Goal: Find specific page/section: Find specific page/section

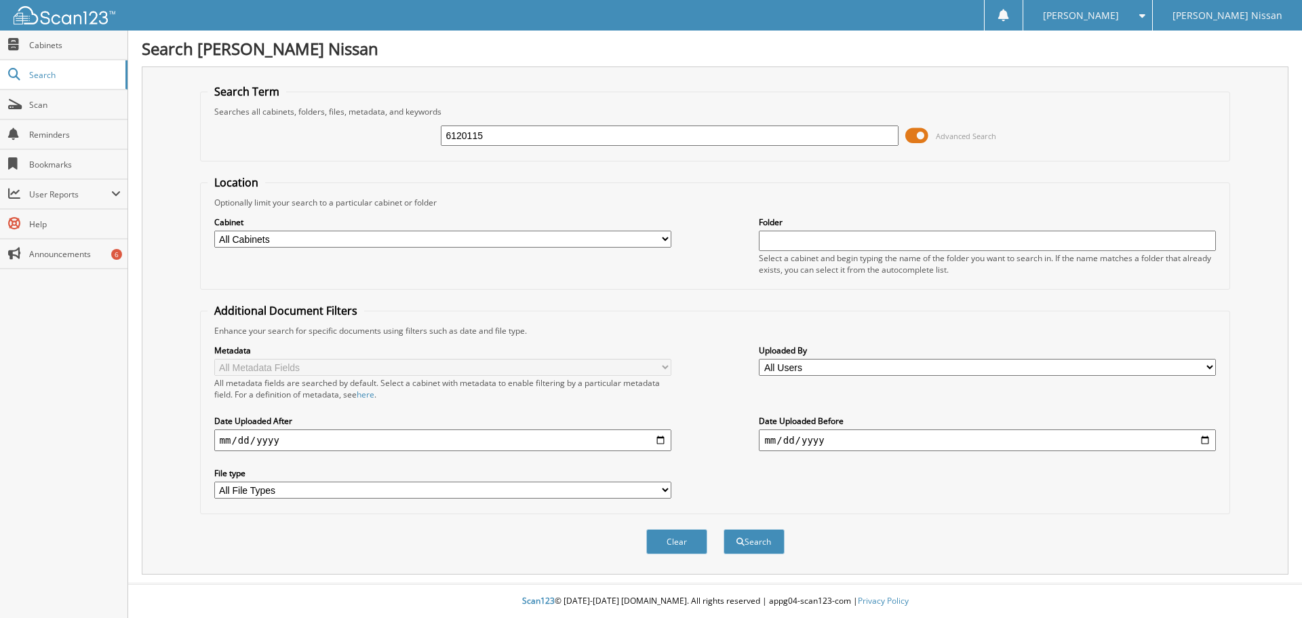
type input "6120115"
click at [724, 529] on button "Search" at bounding box center [754, 541] width 61 height 25
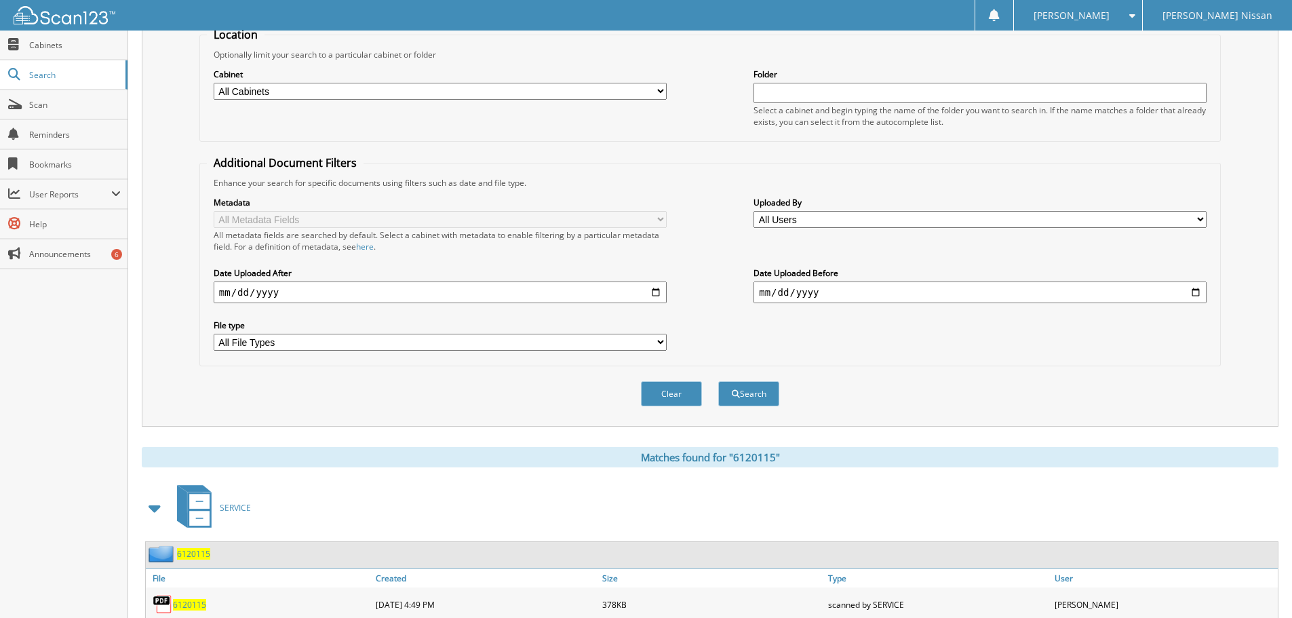
scroll to position [193, 0]
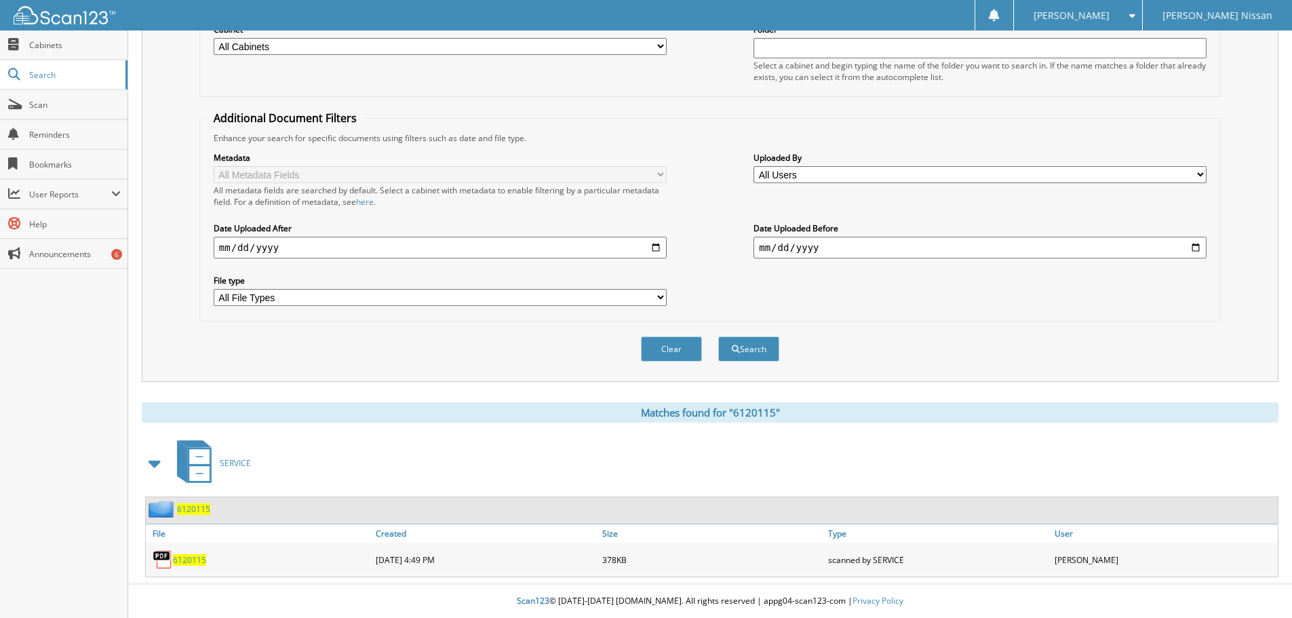
click at [187, 564] on span "6120115" at bounding box center [189, 560] width 33 height 12
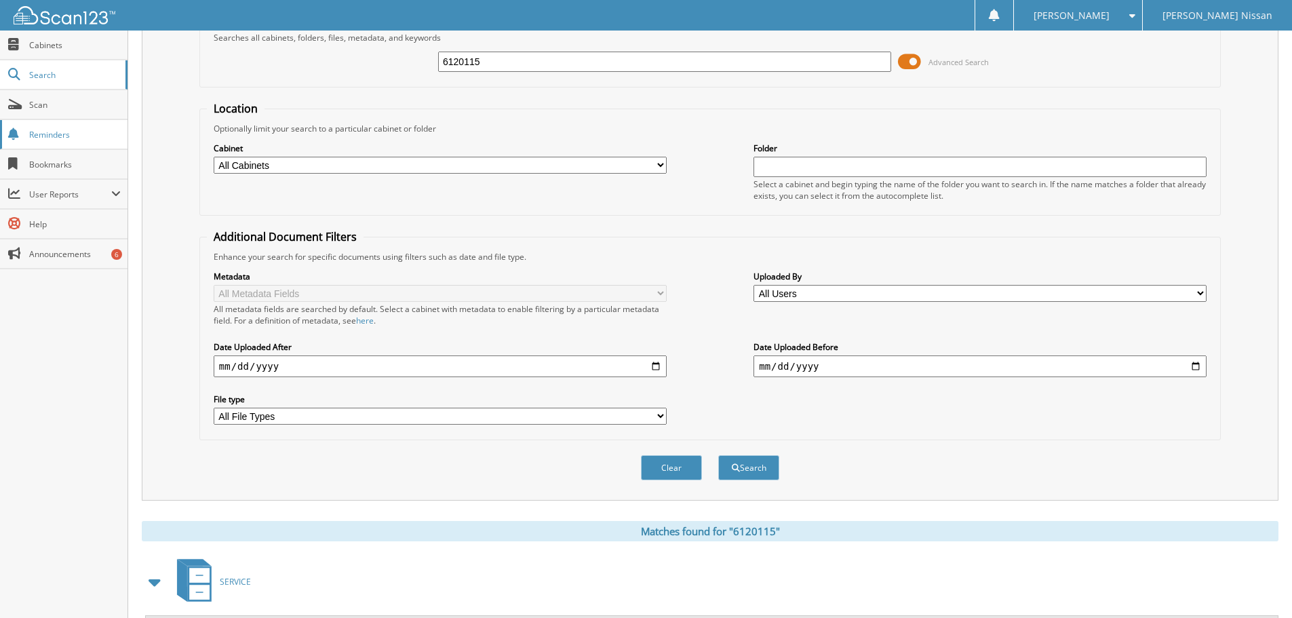
scroll to position [0, 0]
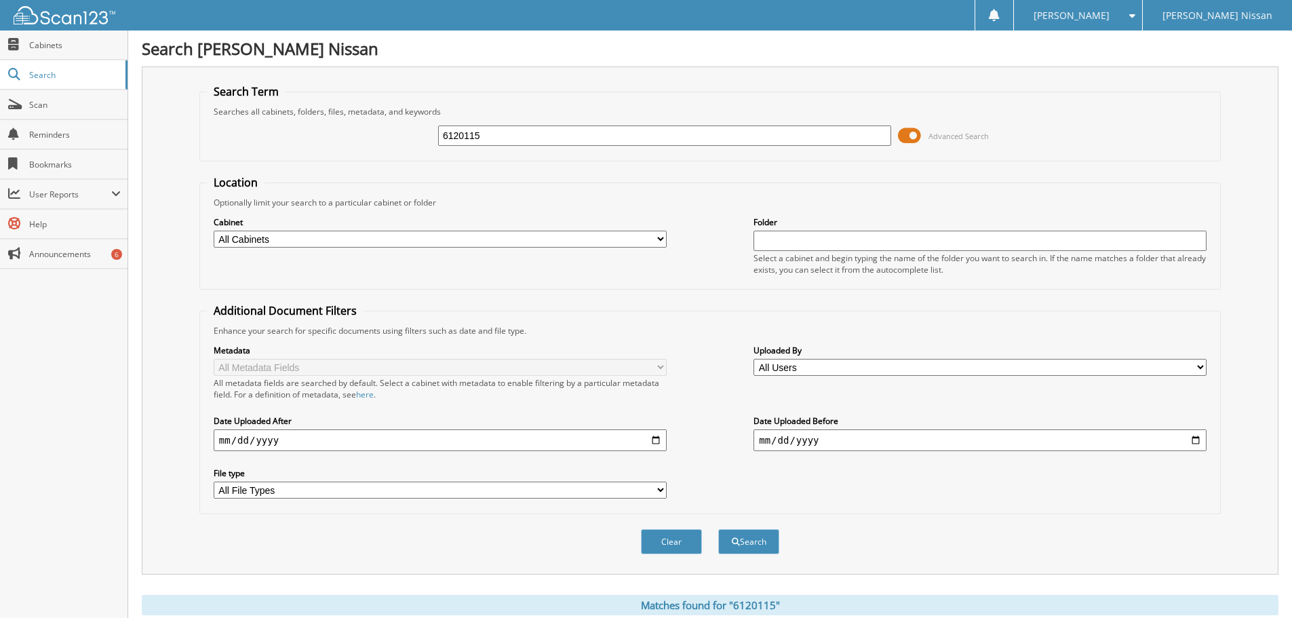
drag, startPoint x: 502, startPoint y: 143, endPoint x: 358, endPoint y: 144, distance: 143.8
click at [275, 149] on div "6120115 Advanced Search" at bounding box center [710, 135] width 1007 height 37
paste input "05302"
type input "6105302"
click at [718, 529] on button "Search" at bounding box center [748, 541] width 61 height 25
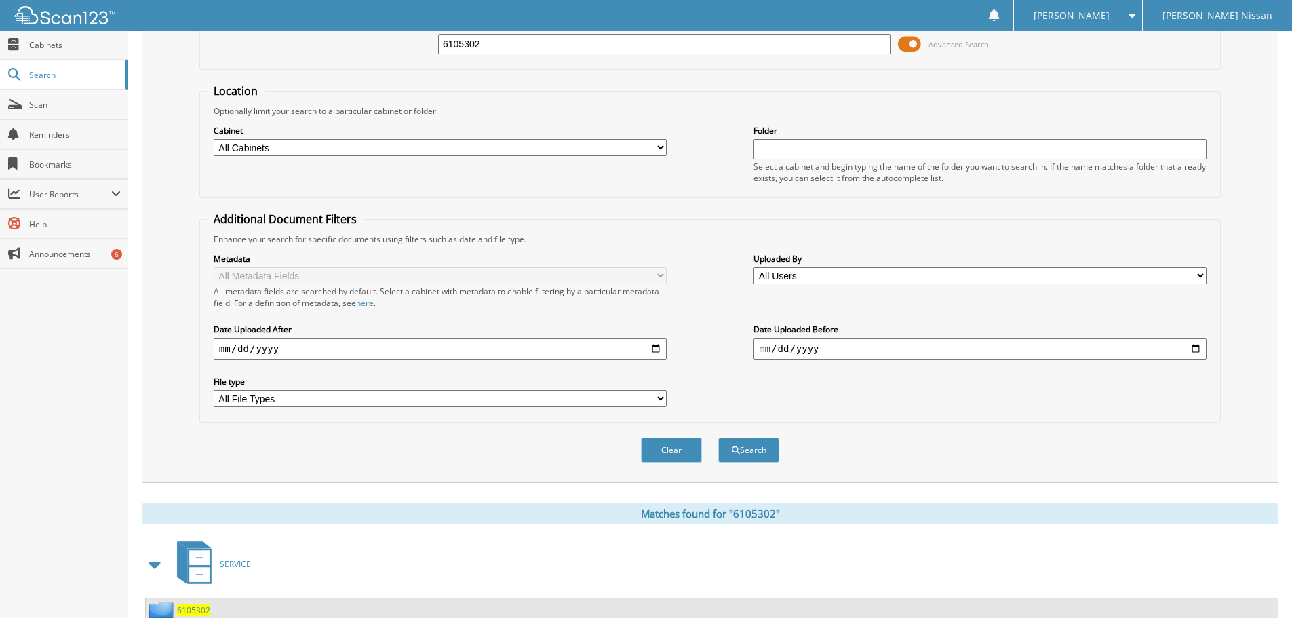
scroll to position [193, 0]
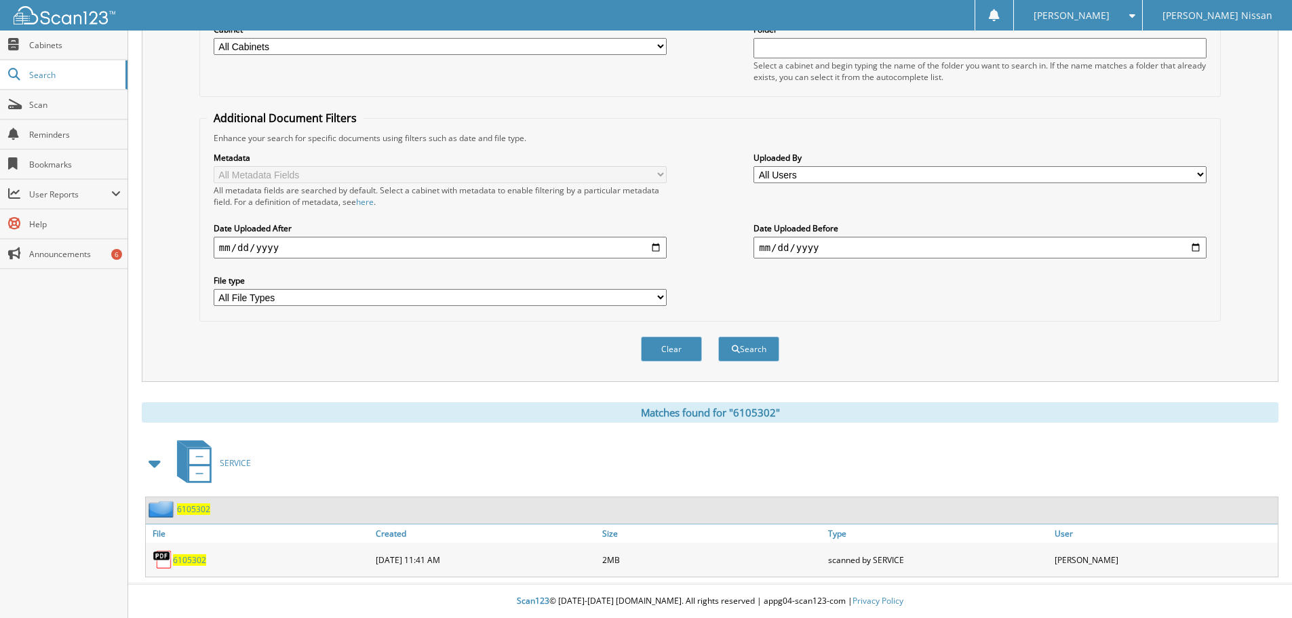
click at [182, 562] on span "6105302" at bounding box center [189, 560] width 33 height 12
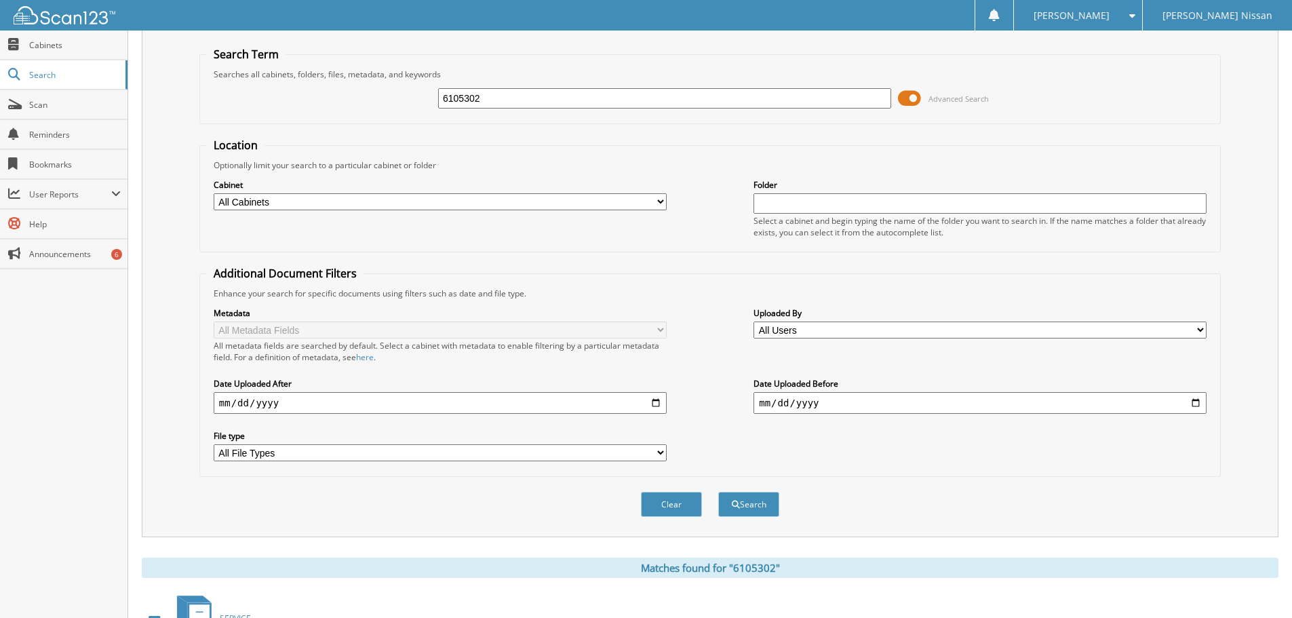
scroll to position [0, 0]
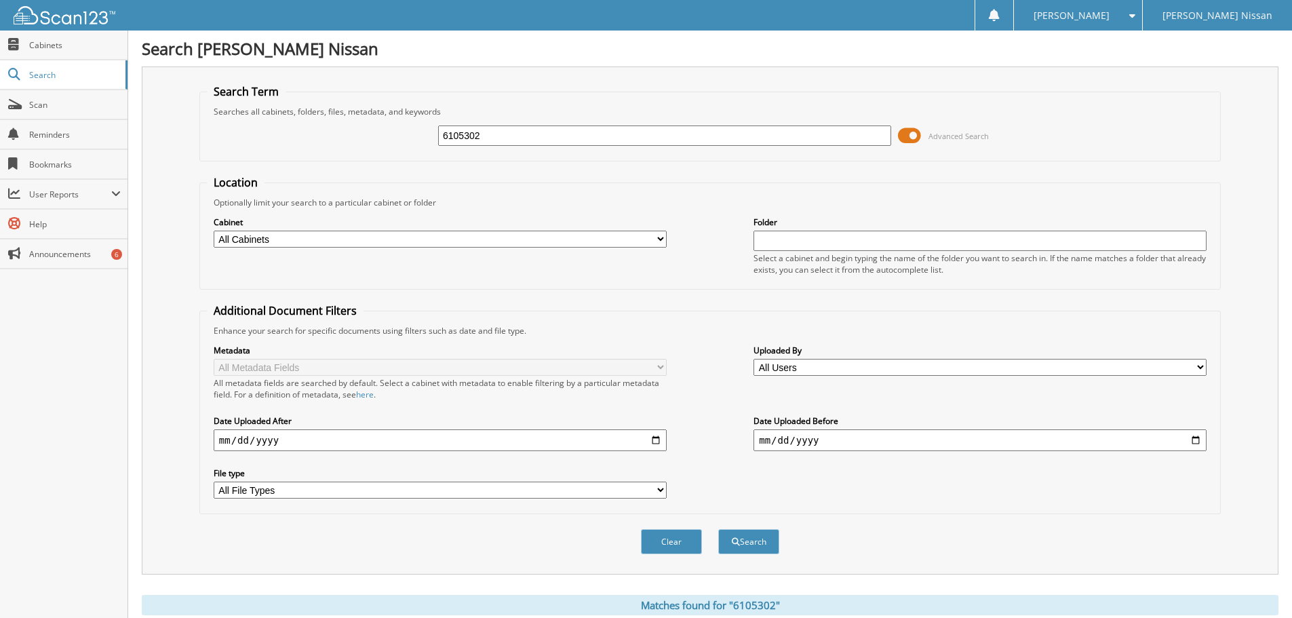
drag, startPoint x: 524, startPoint y: 140, endPoint x: 353, endPoint y: 132, distance: 170.4
click at [315, 137] on div "6105302 Advanced Search" at bounding box center [710, 135] width 1007 height 37
paste input "2146"
type input "6102146"
click at [718, 529] on button "Search" at bounding box center [748, 541] width 61 height 25
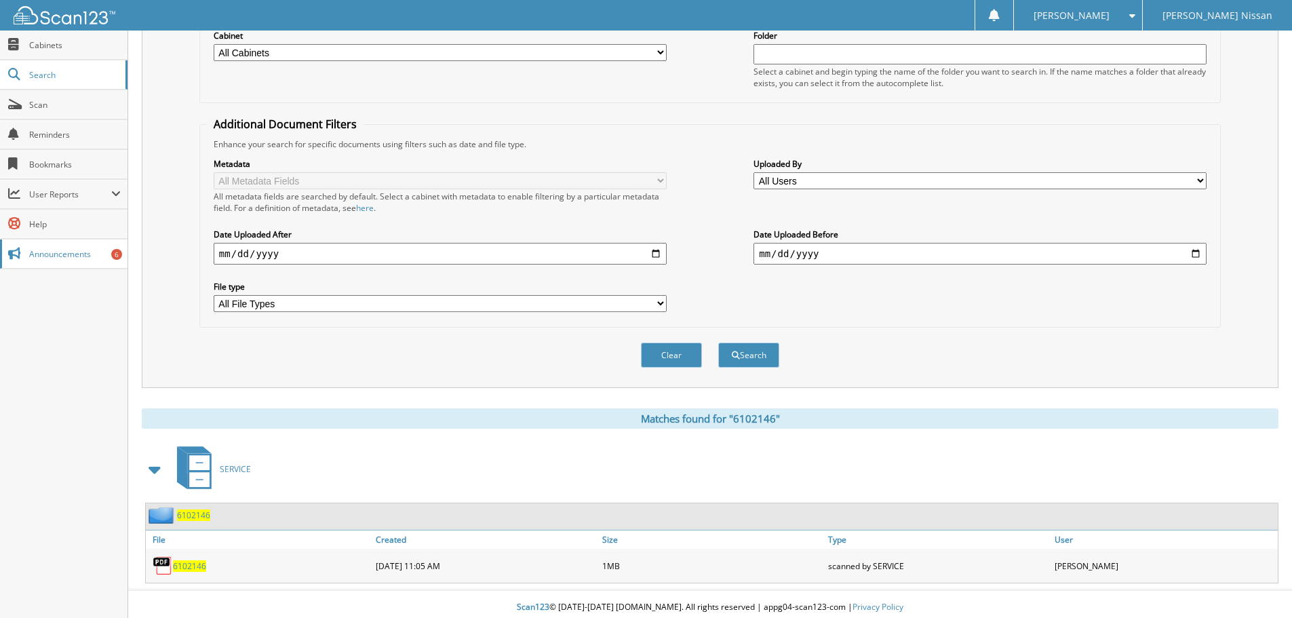
scroll to position [193, 0]
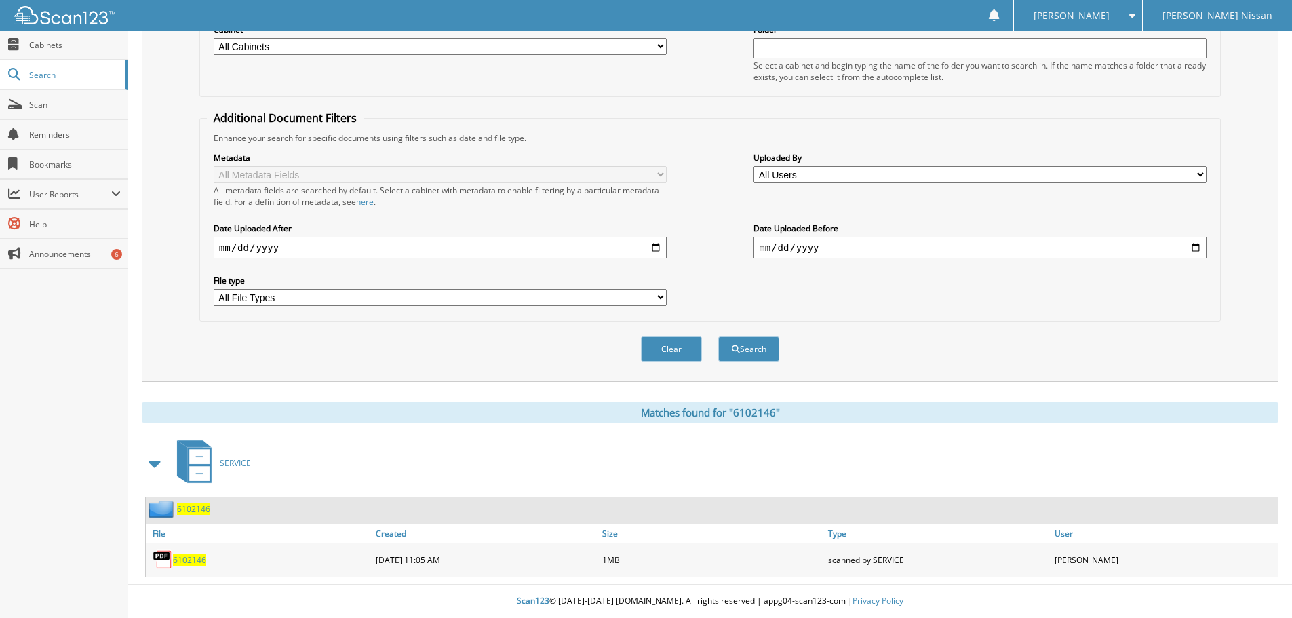
click at [189, 560] on span "6102146" at bounding box center [189, 560] width 33 height 12
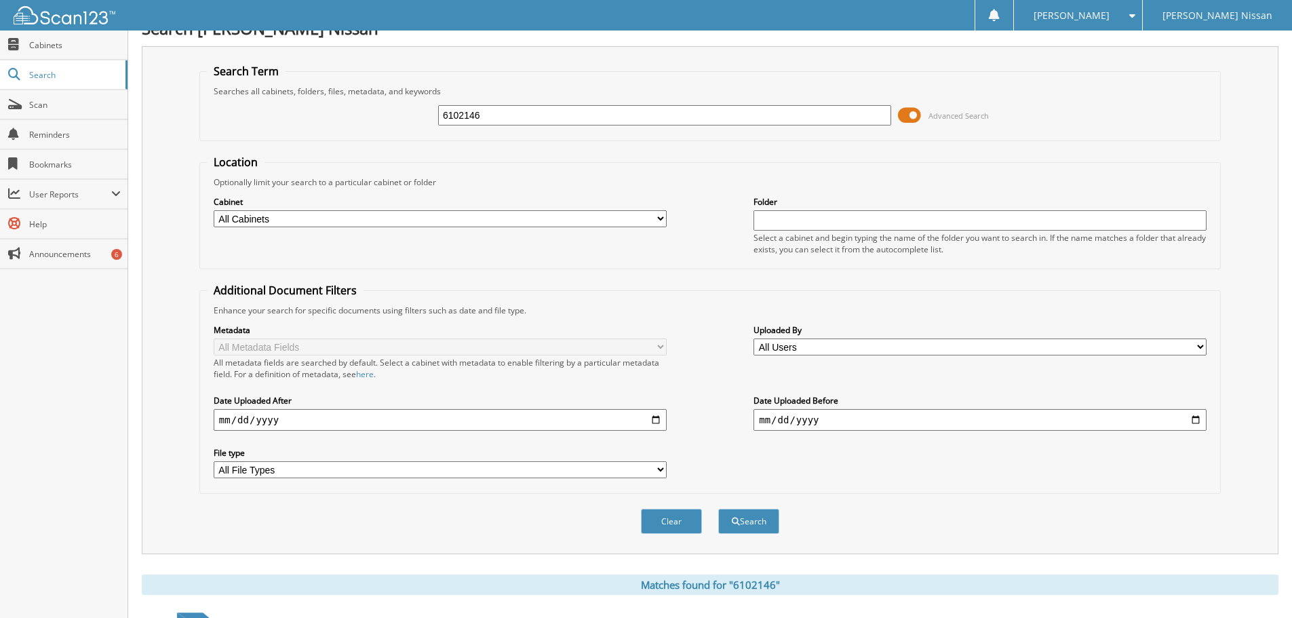
scroll to position [0, 0]
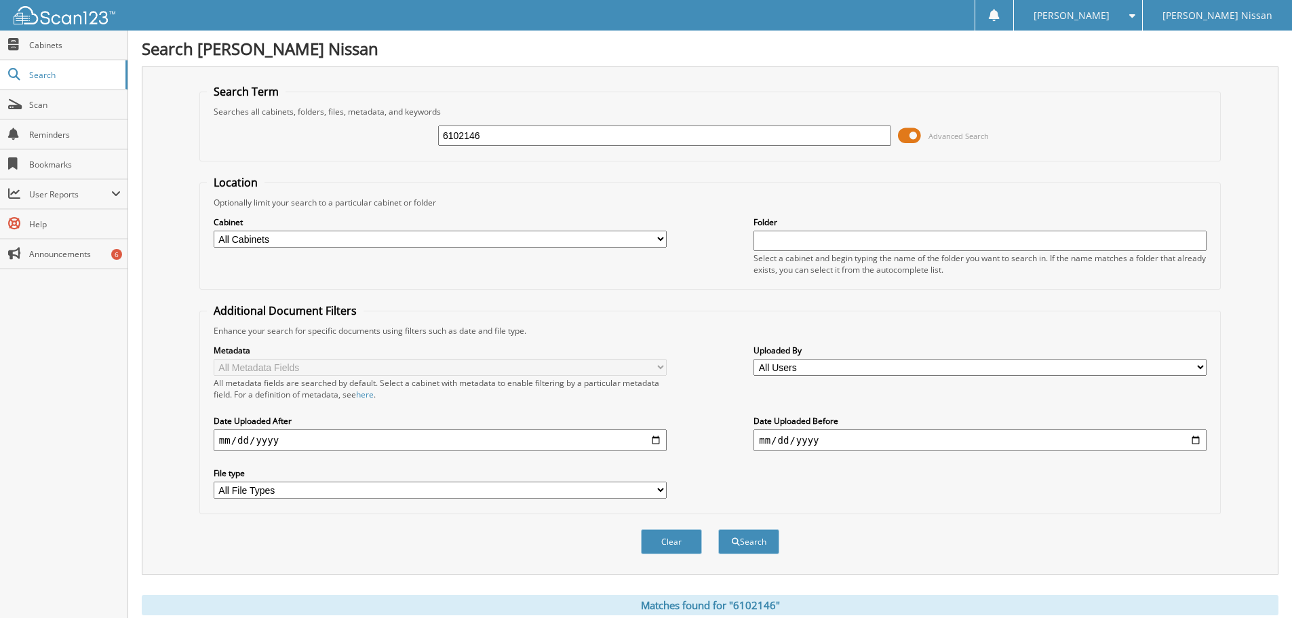
drag, startPoint x: 537, startPoint y: 144, endPoint x: 419, endPoint y: 141, distance: 118.1
click at [419, 141] on div "6102146 Advanced Search" at bounding box center [710, 135] width 1007 height 37
paste input "1987"
type input "6101987"
click at [718, 529] on button "Search" at bounding box center [748, 541] width 61 height 25
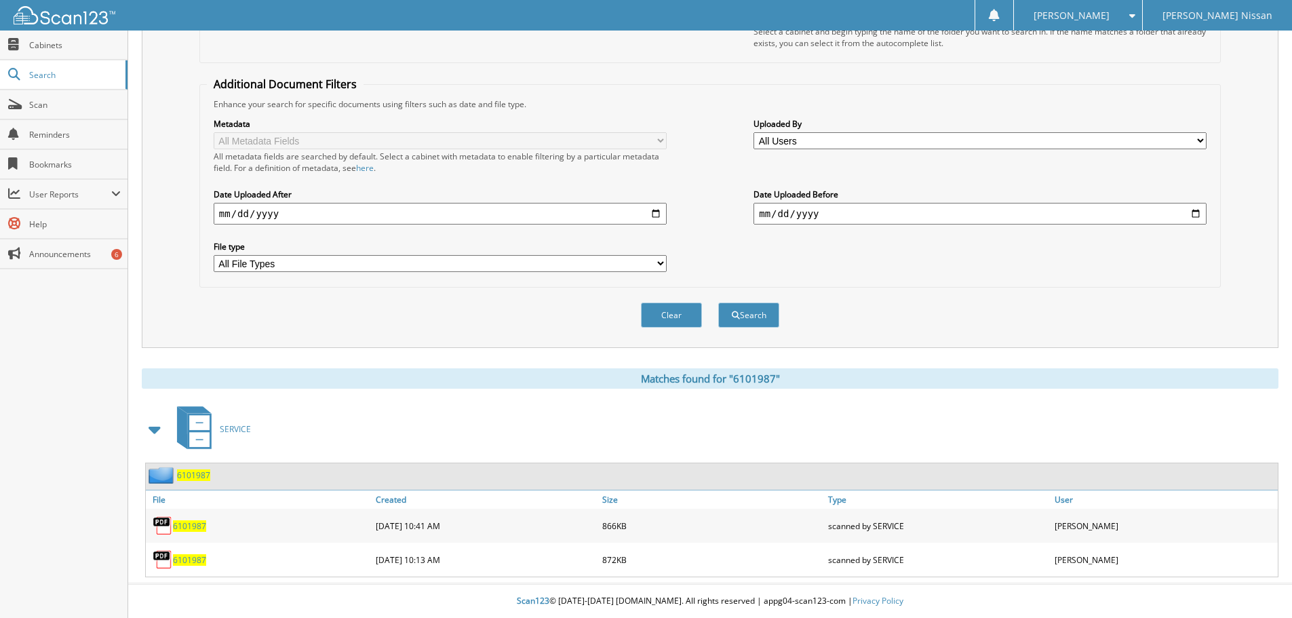
click at [199, 482] on div "6101987" at bounding box center [178, 475] width 64 height 17
click at [197, 476] on span "6101987" at bounding box center [193, 475] width 33 height 12
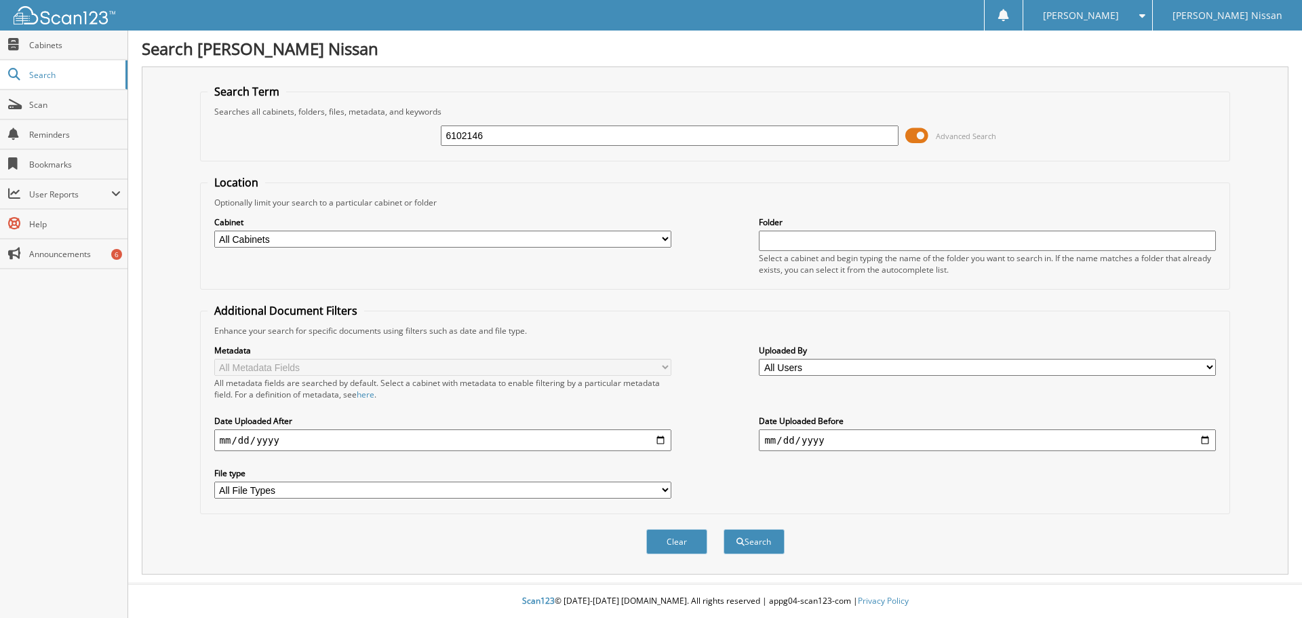
type input "6102146"
click at [724, 529] on button "Search" at bounding box center [754, 541] width 61 height 25
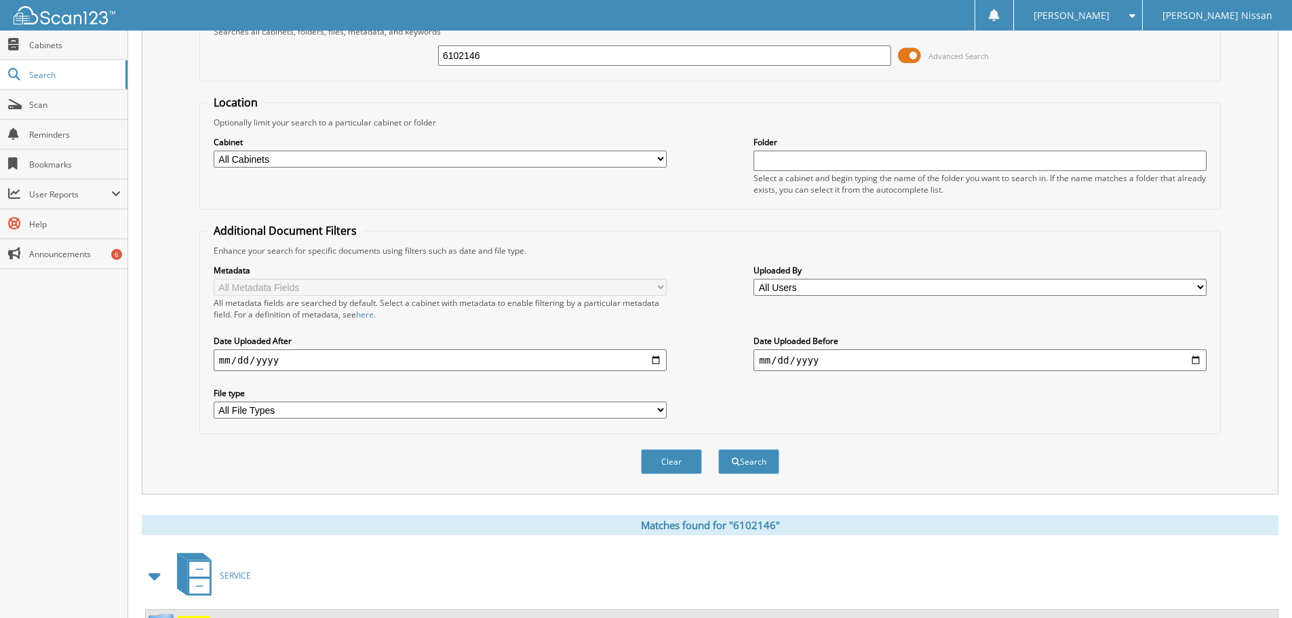
scroll to position [193, 0]
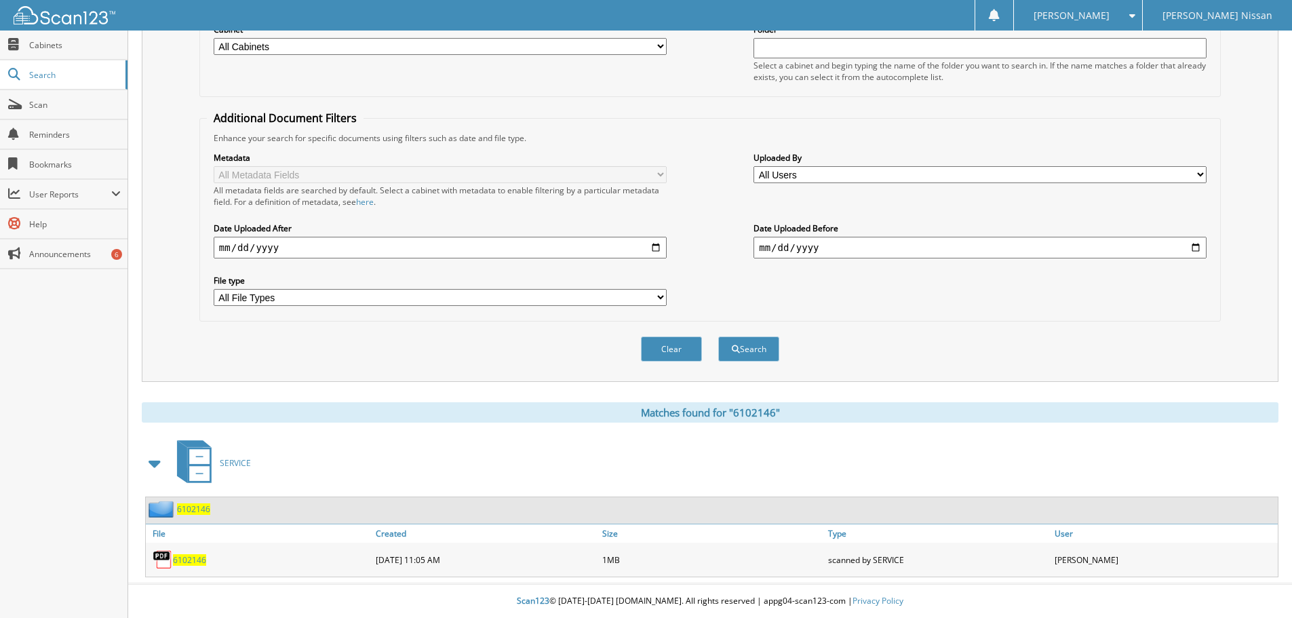
click at [185, 561] on span "6102146" at bounding box center [189, 560] width 33 height 12
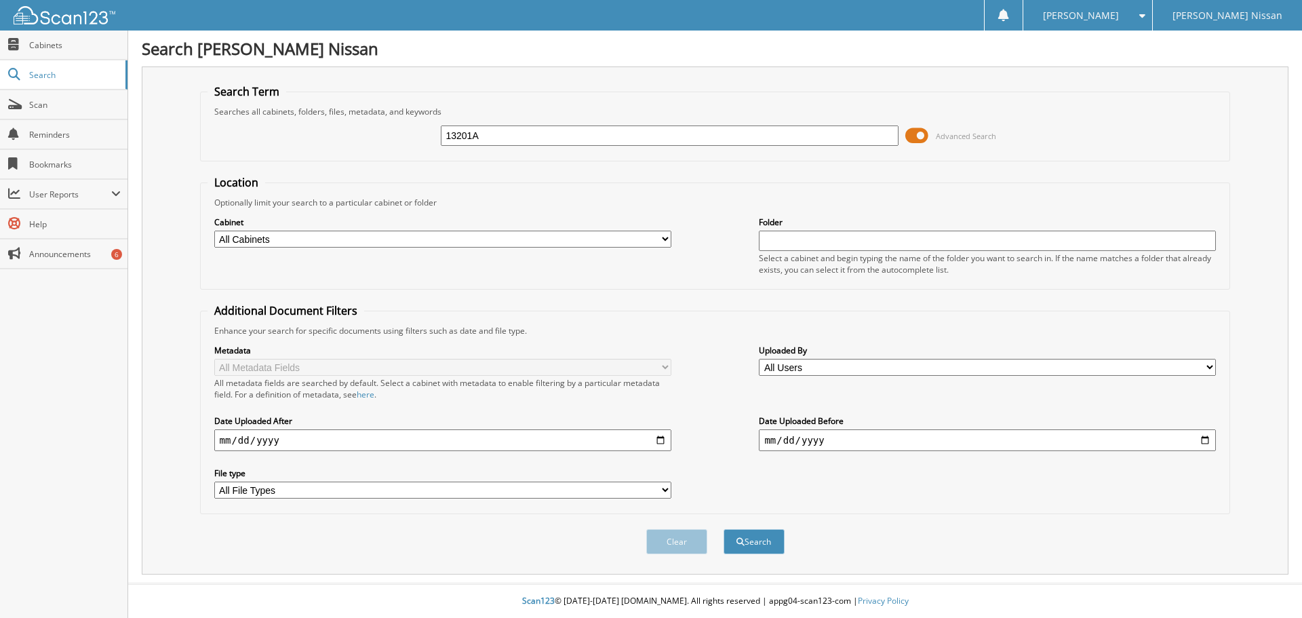
type input "13201A"
click at [724, 529] on button "Search" at bounding box center [754, 541] width 61 height 25
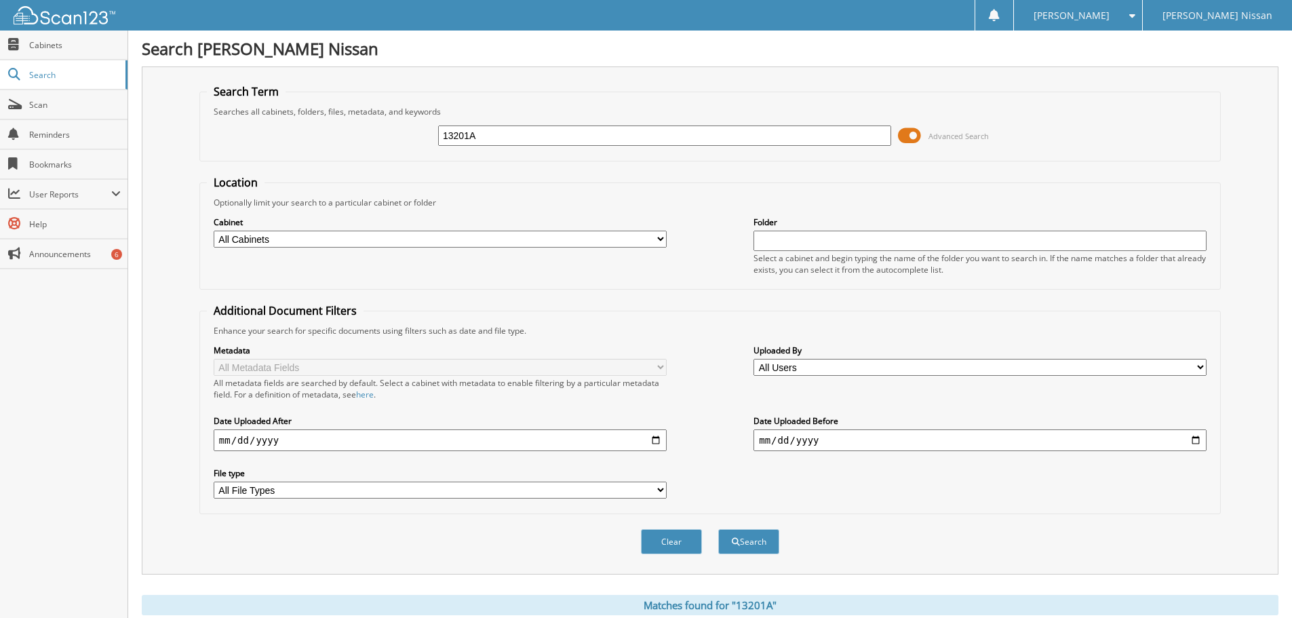
click at [718, 529] on button "Search" at bounding box center [748, 541] width 61 height 25
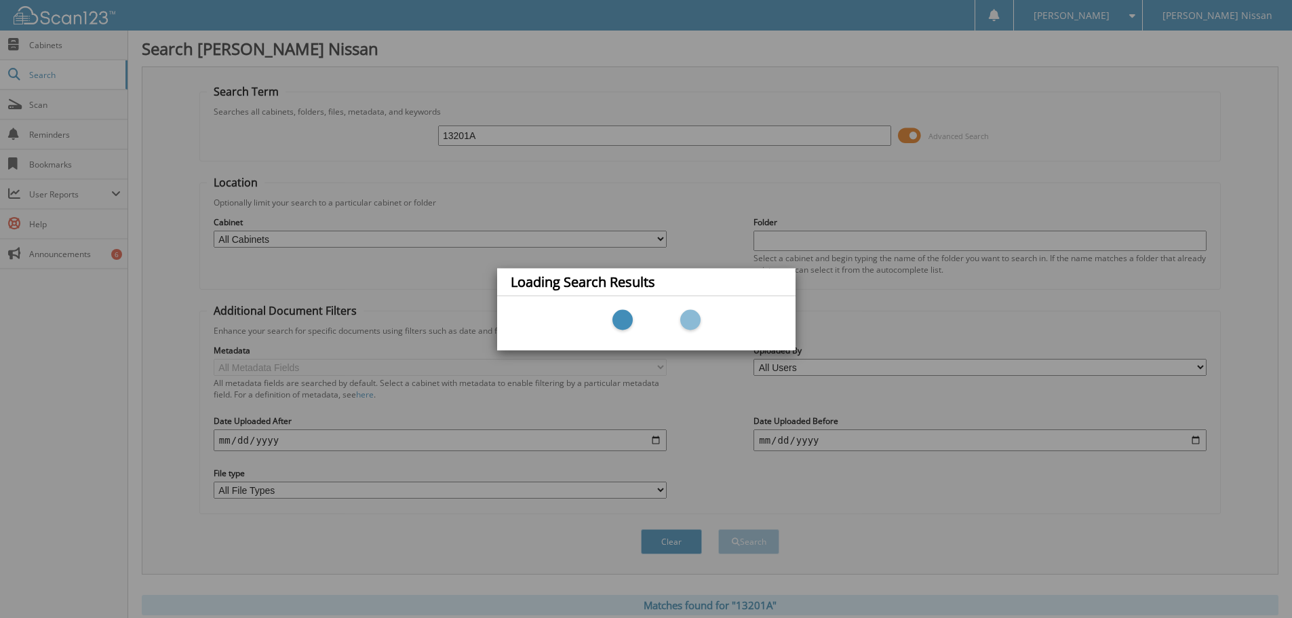
scroll to position [110, 0]
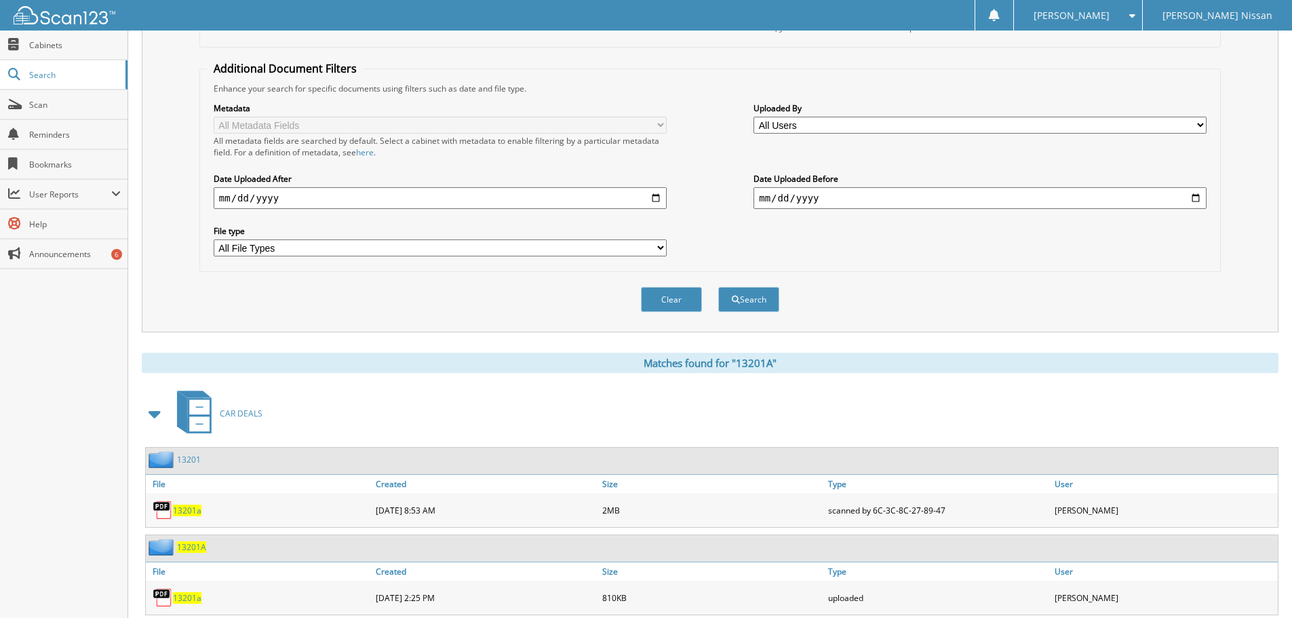
scroll to position [281, 0]
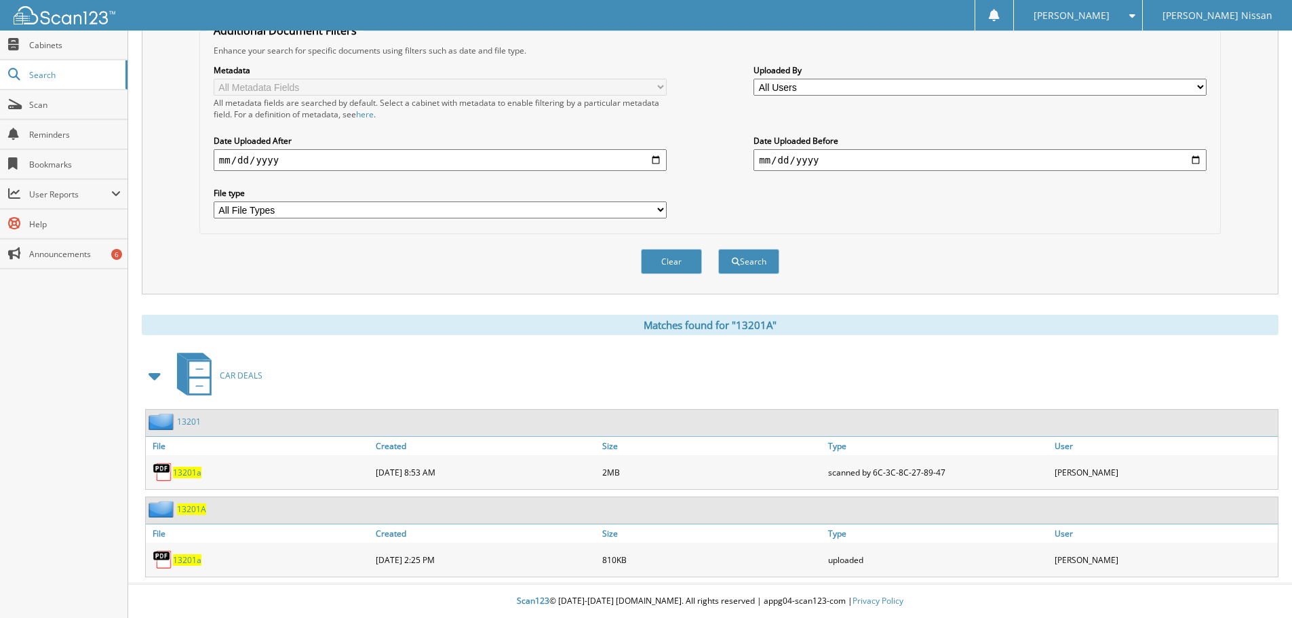
click at [203, 508] on span "13201A" at bounding box center [191, 509] width 29 height 12
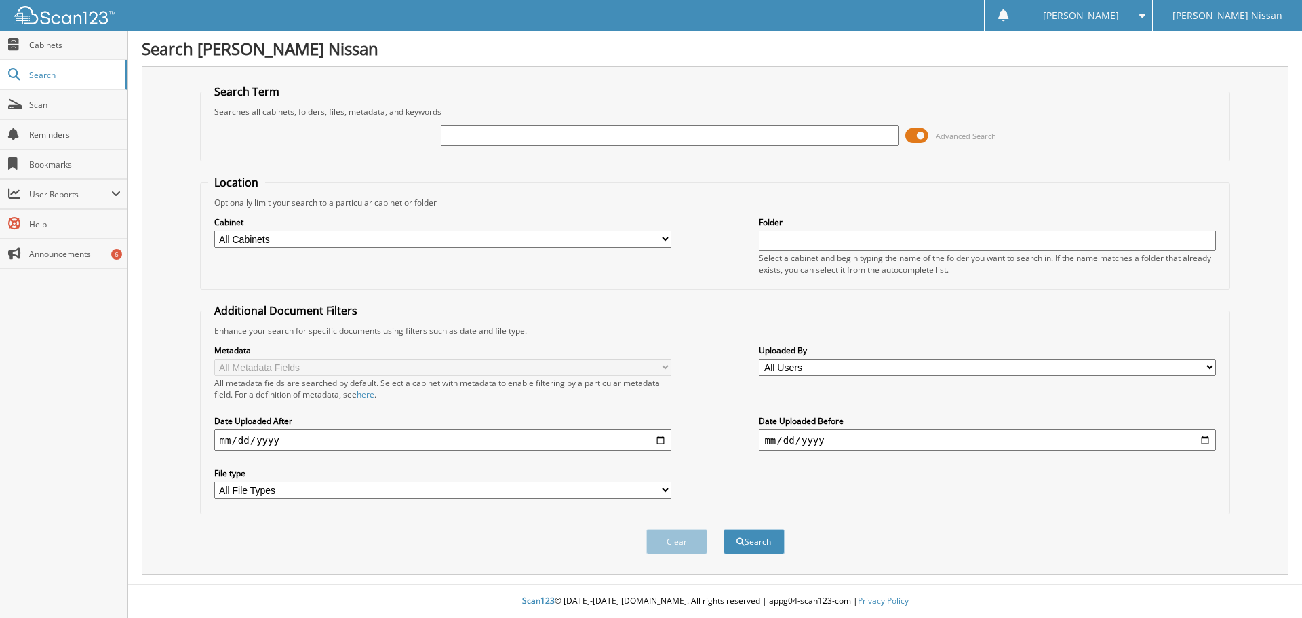
click at [543, 129] on input "text" at bounding box center [669, 136] width 457 height 20
type input "N5251"
click at [724, 529] on button "Search" at bounding box center [754, 541] width 61 height 25
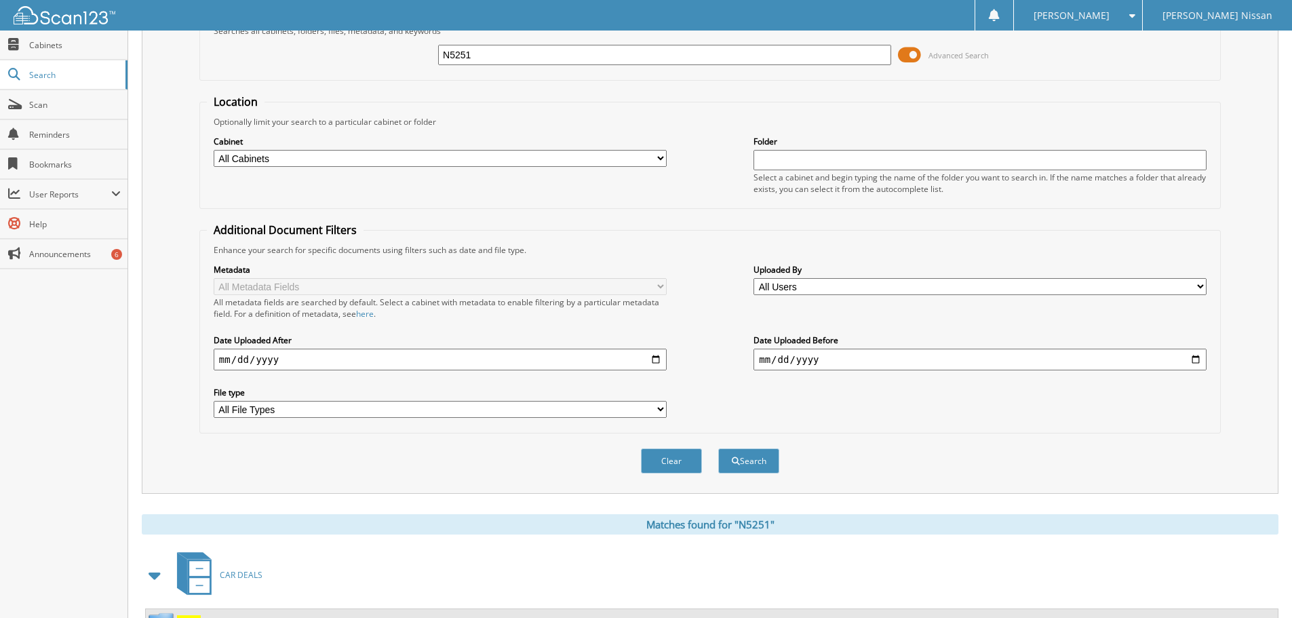
scroll to position [140, 0]
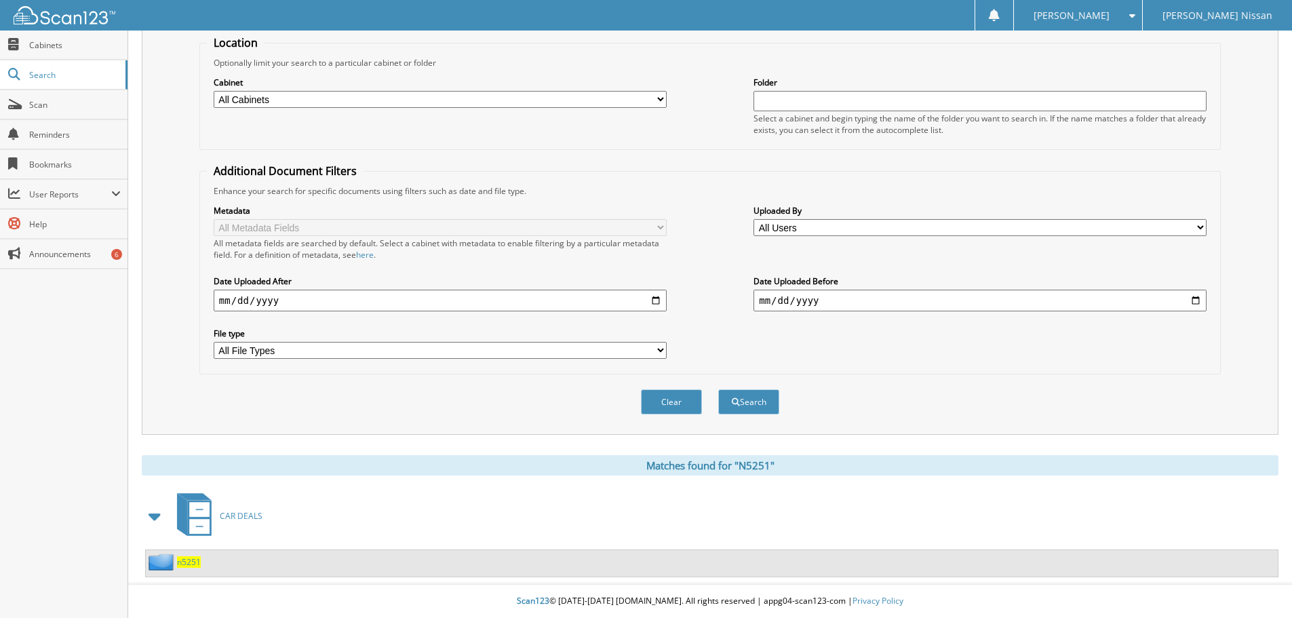
click at [191, 565] on span "n5251" at bounding box center [189, 562] width 24 height 12
